Goal: Find specific page/section

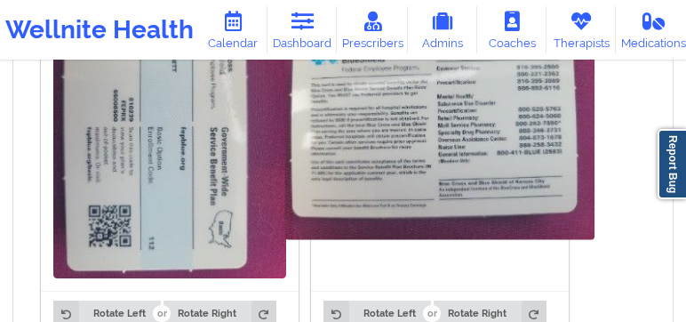
scroll to position [1592, 0]
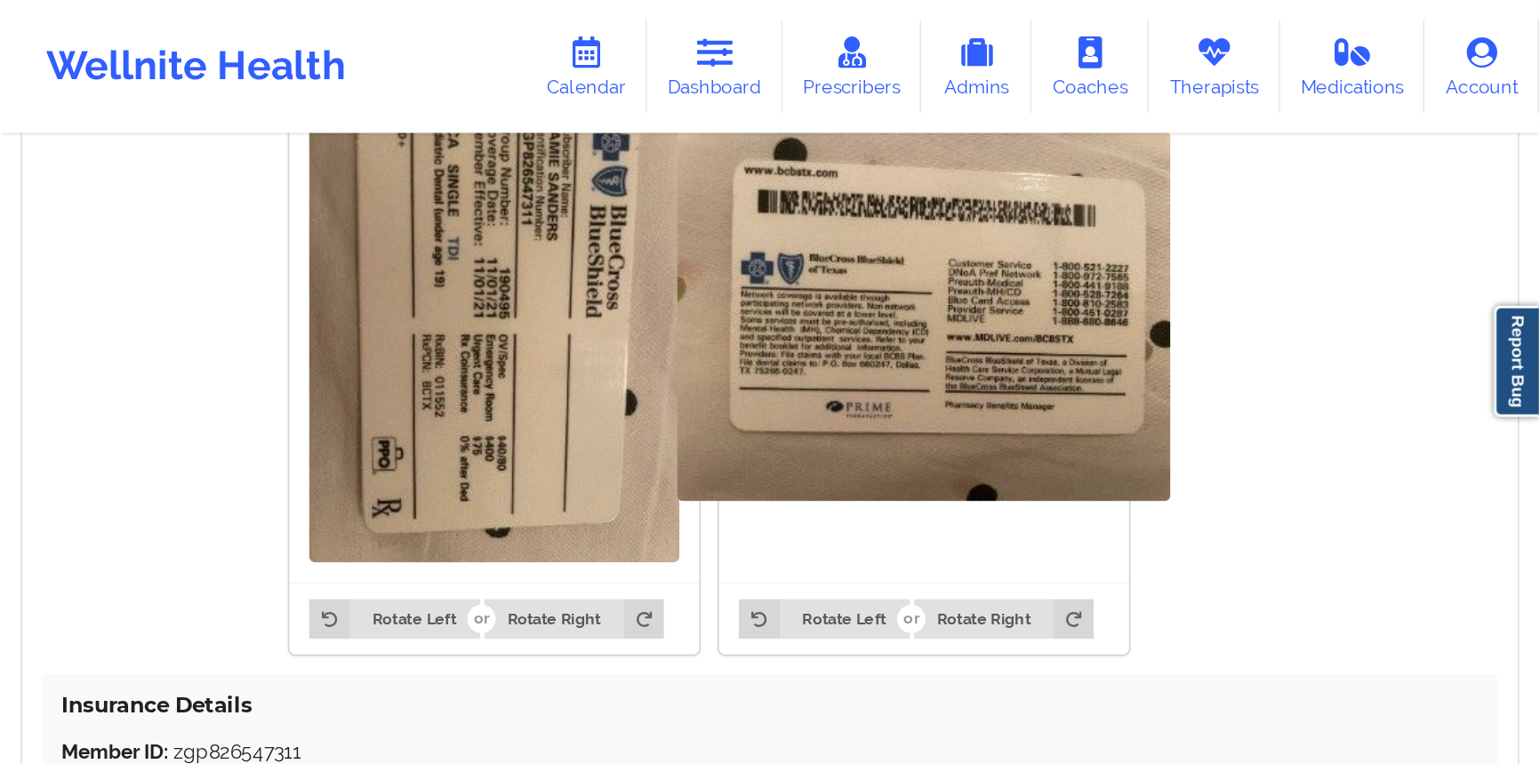
scroll to position [1111, 0]
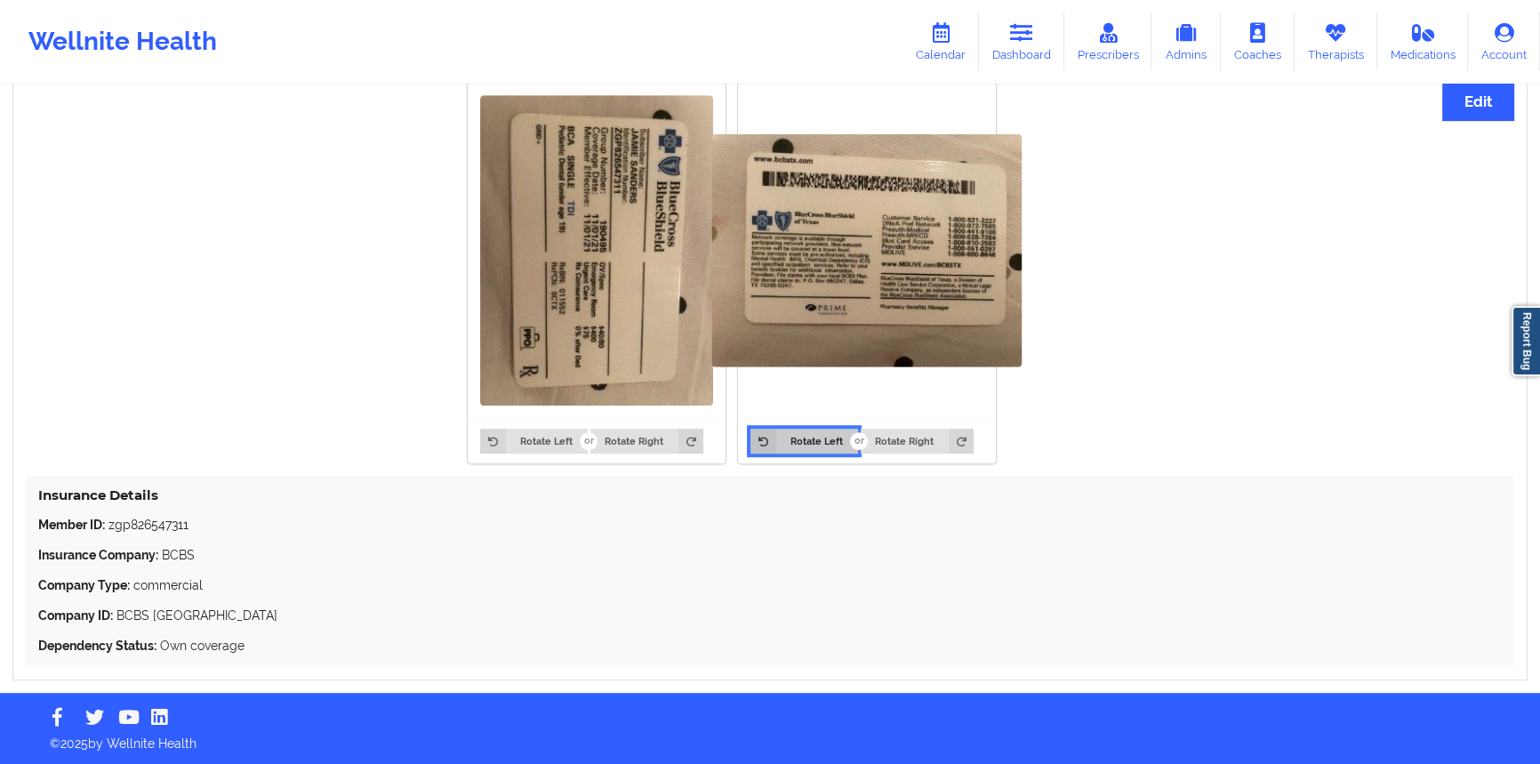
click at [804, 433] on button "Rotate Left" at bounding box center [803, 441] width 107 height 25
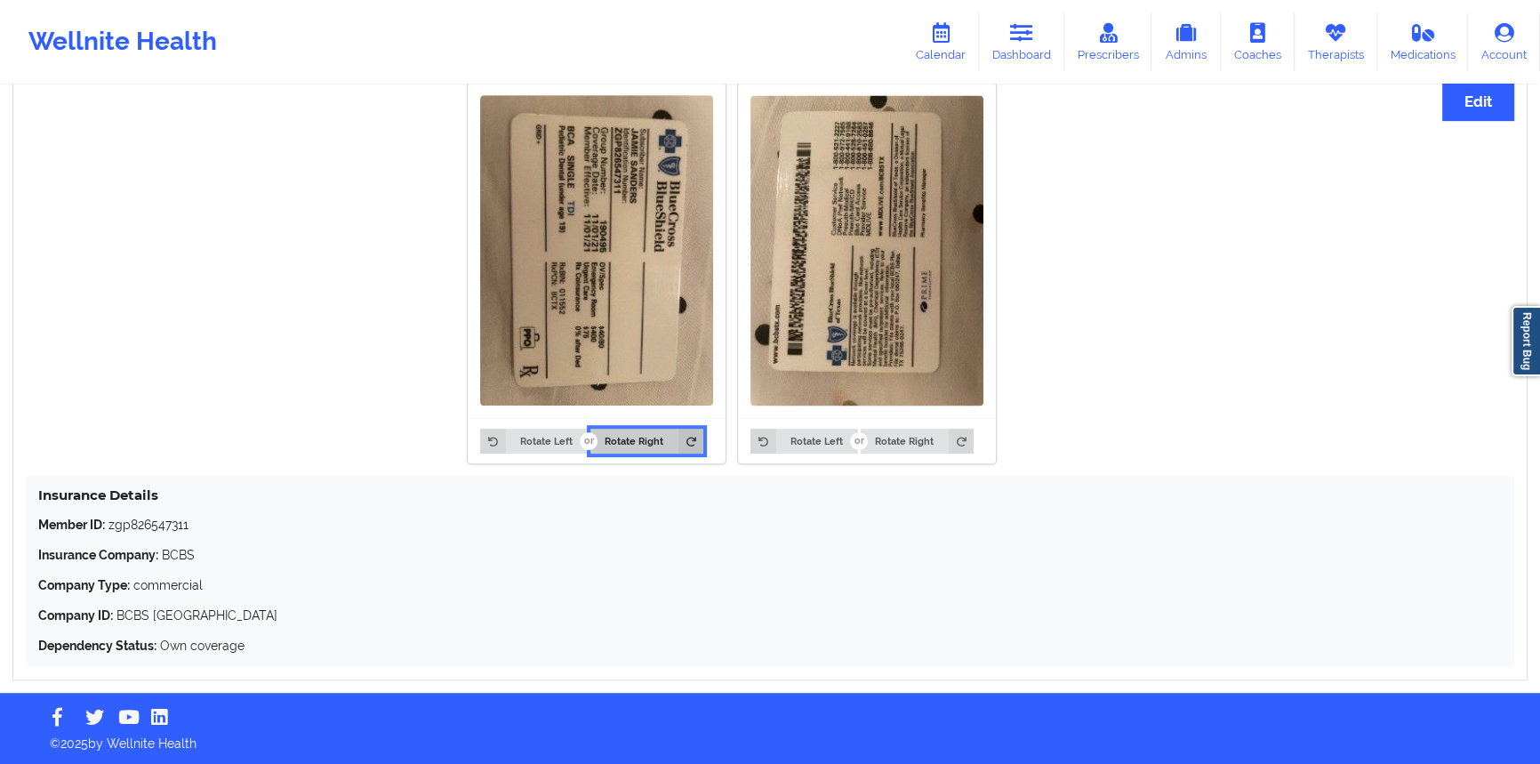
click at [687, 444] on icon at bounding box center [690, 441] width 25 height 25
click at [662, 438] on button "Rotate Right" at bounding box center [646, 441] width 113 height 25
click at [566, 440] on button "Rotate Left" at bounding box center [533, 441] width 107 height 25
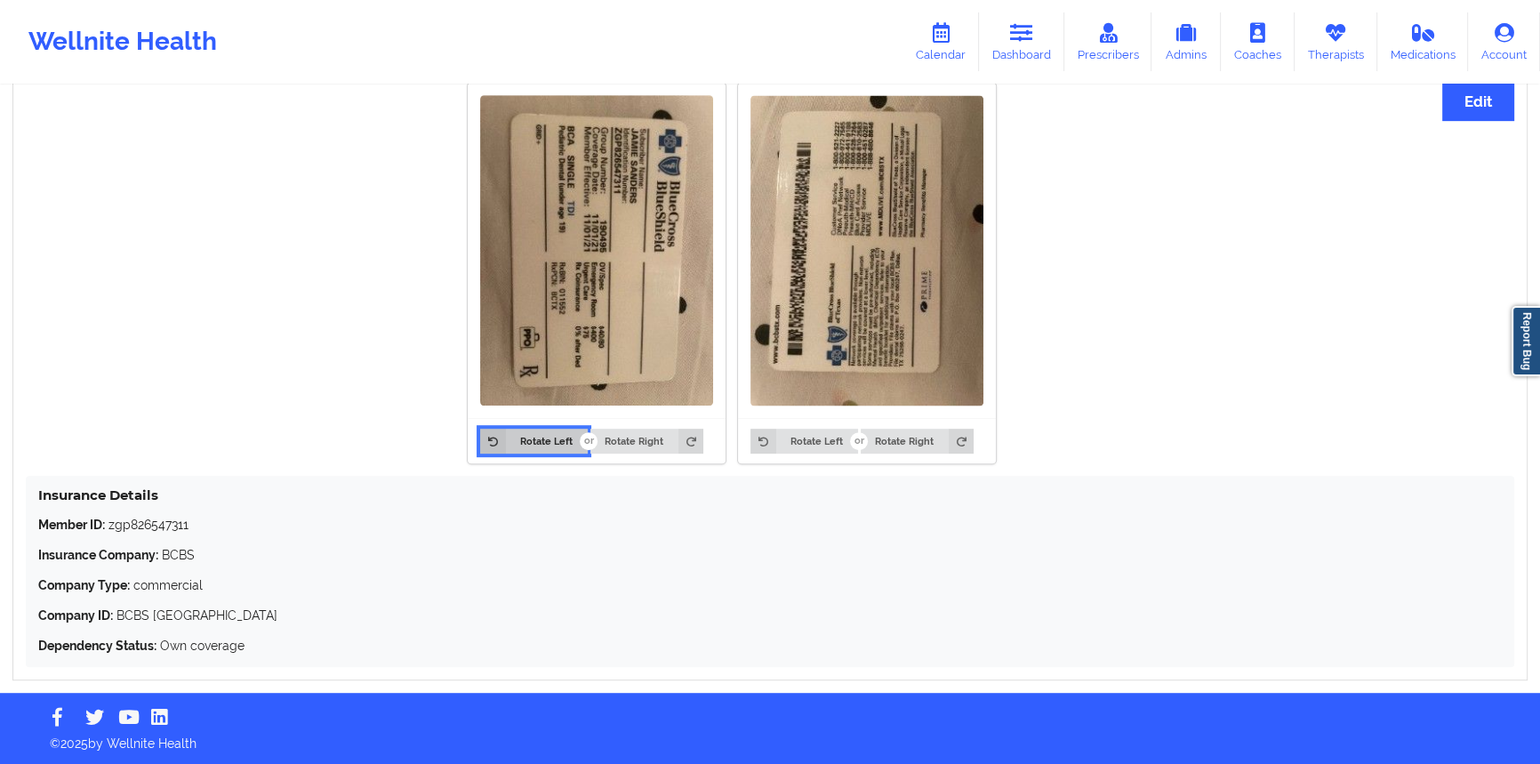
click at [566, 440] on button "Rotate Left" at bounding box center [533, 441] width 107 height 25
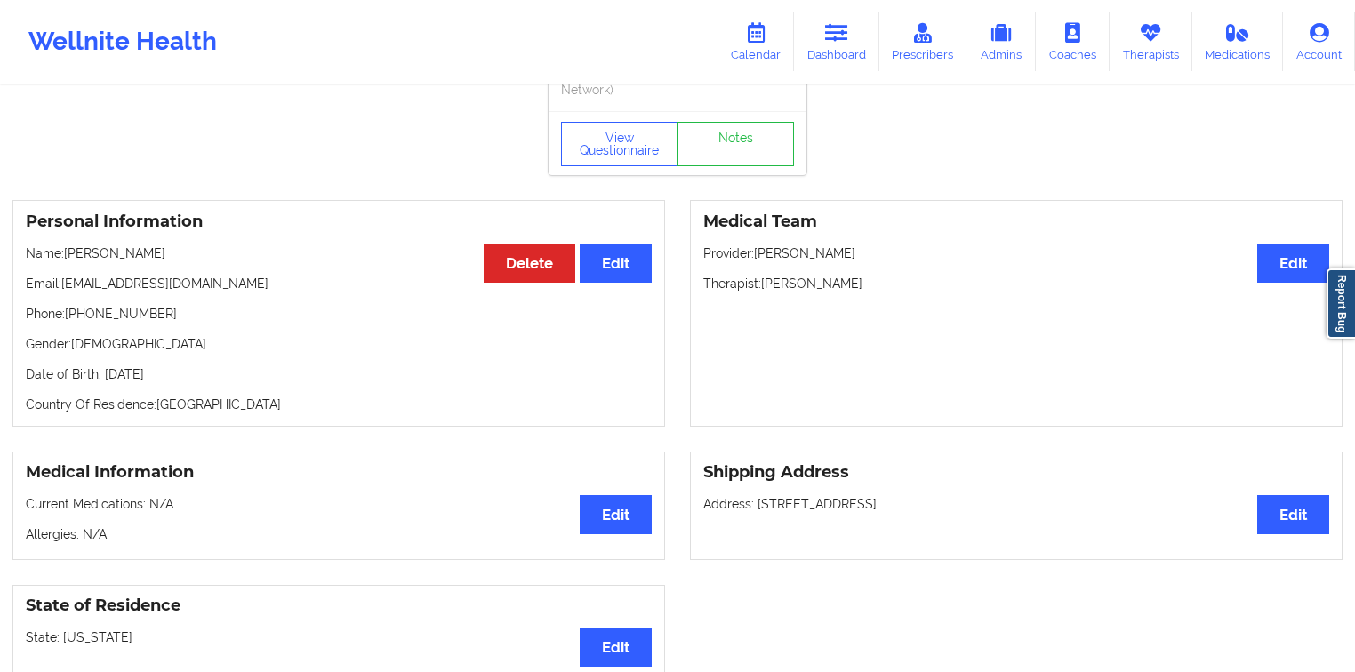
scroll to position [142, 0]
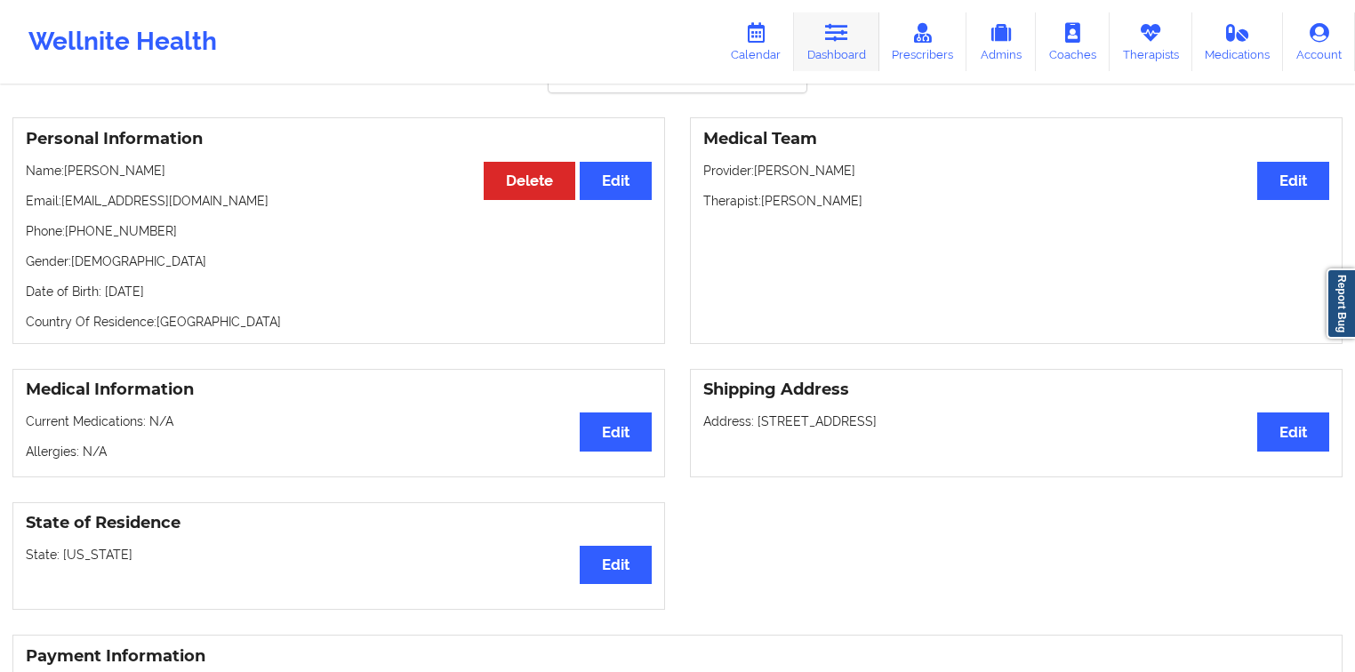
click at [830, 44] on link "Dashboard" at bounding box center [836, 41] width 85 height 59
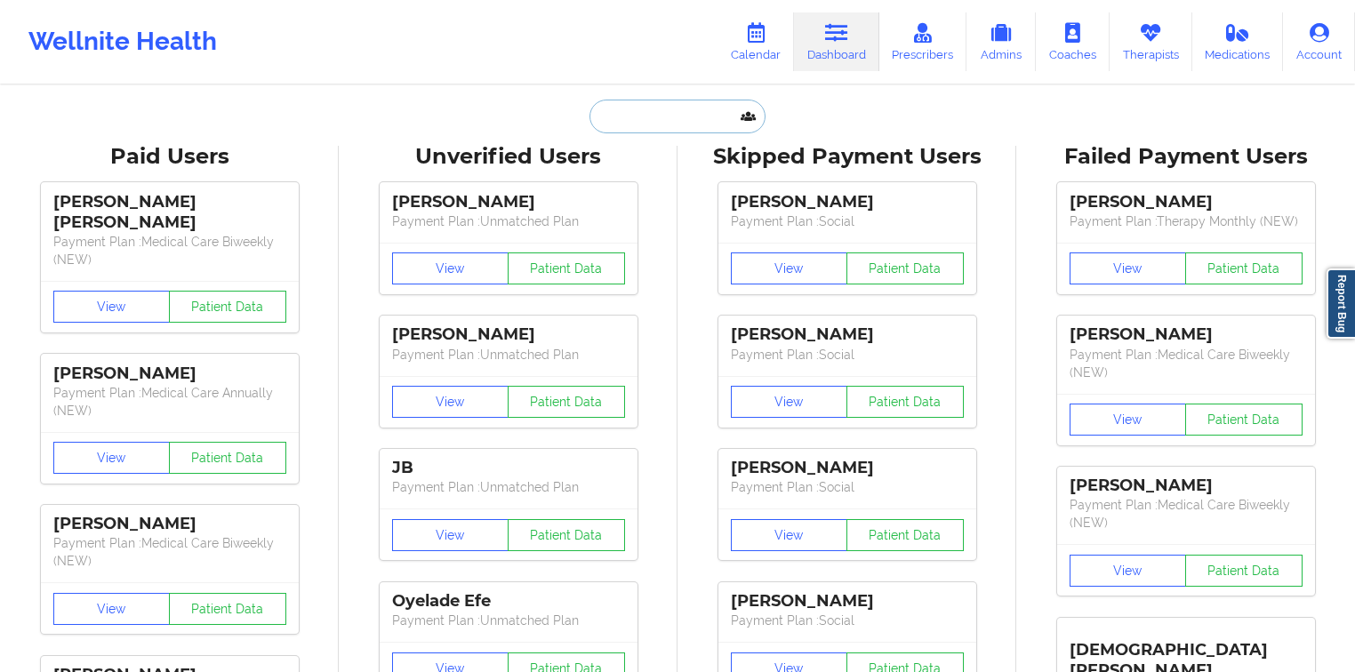
click at [645, 116] on input "text" at bounding box center [677, 117] width 176 height 34
paste input "Mahnaz Wilson"
type input "Mahnaz Wilson"
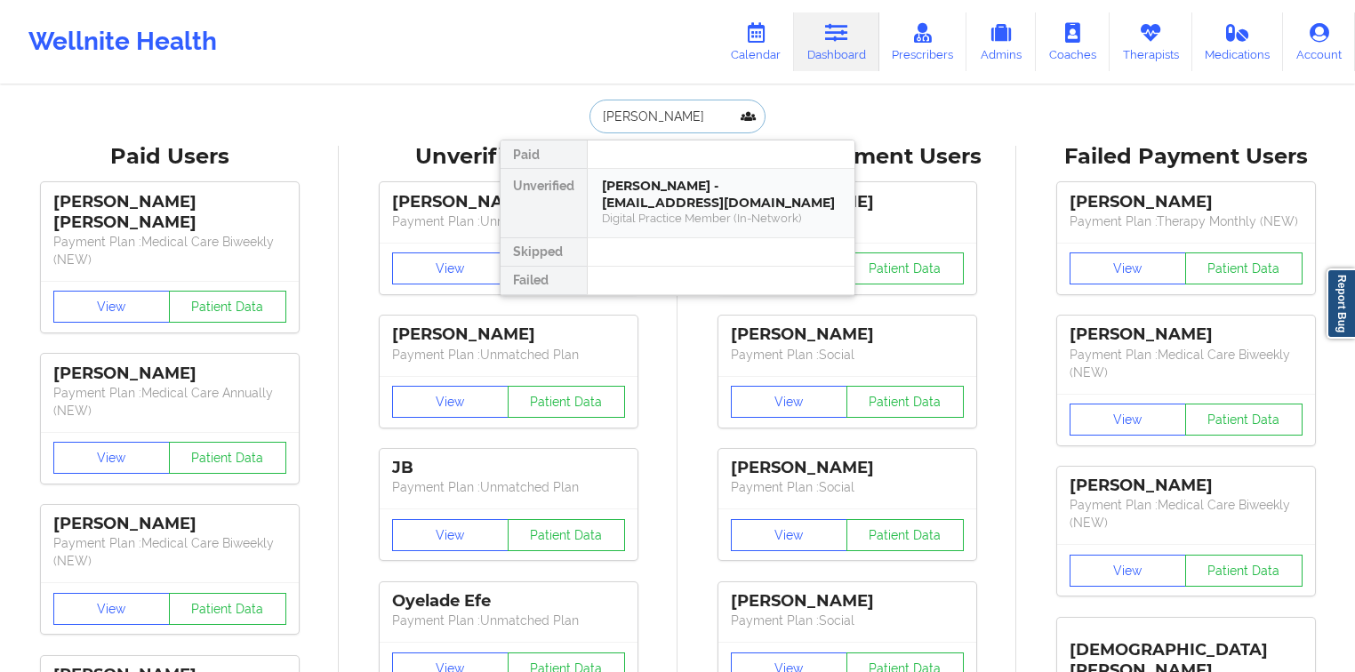
click at [673, 182] on div "Mahnaz Wilson - mahnazwilson@gmail.com" at bounding box center [721, 194] width 238 height 33
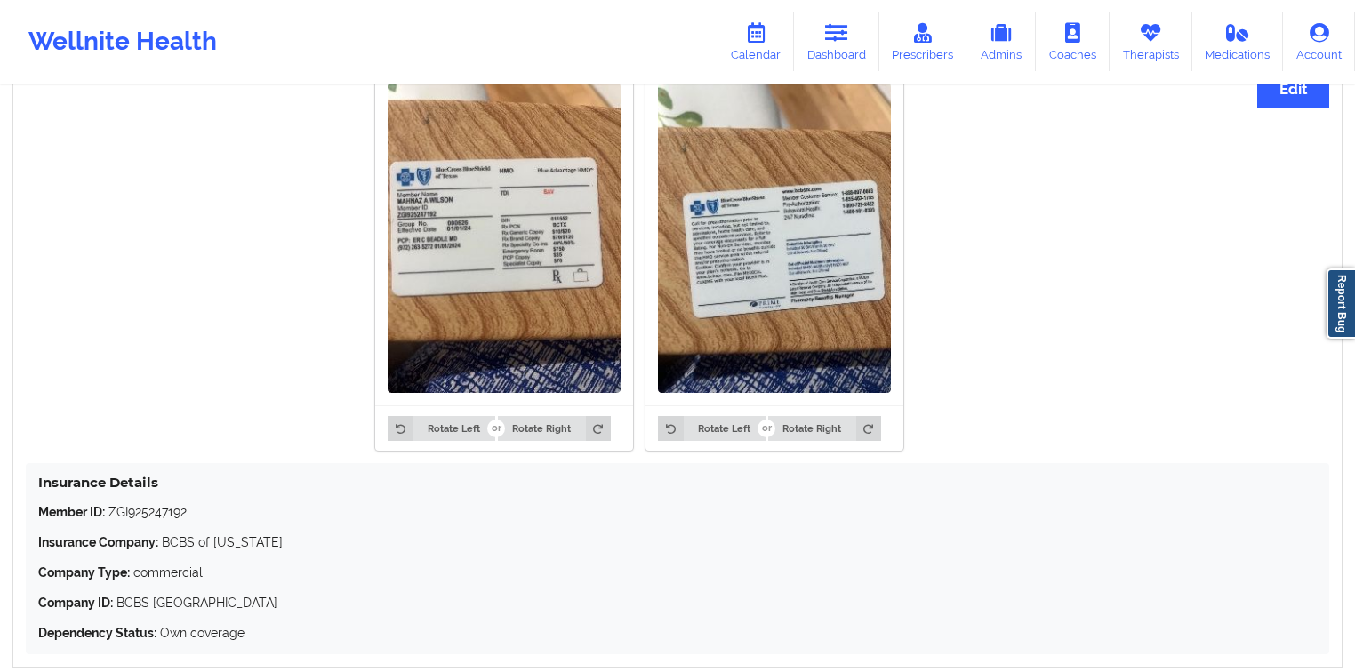
scroll to position [1202, 0]
